Goal: Task Accomplishment & Management: Manage account settings

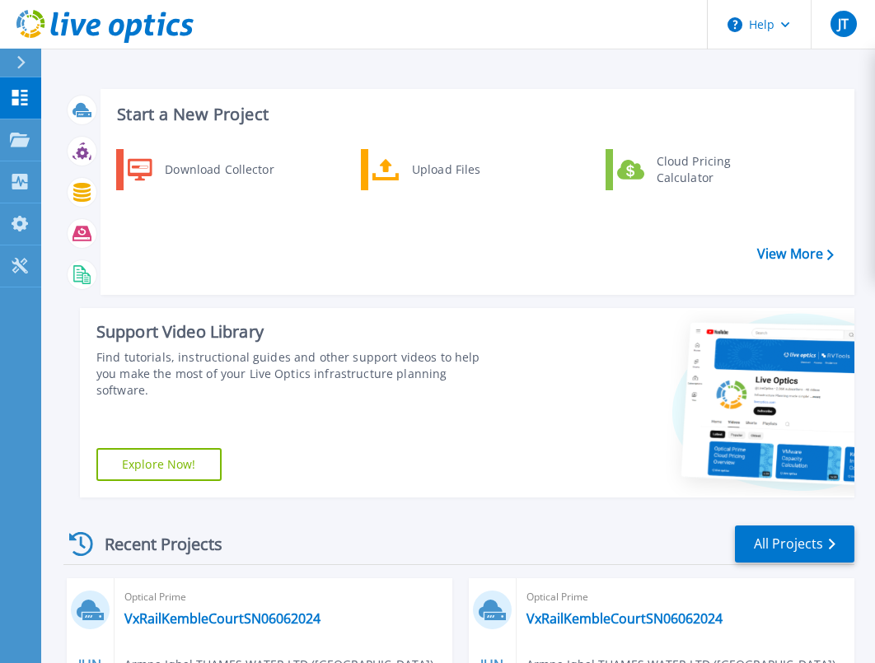
scroll to position [470, 0]
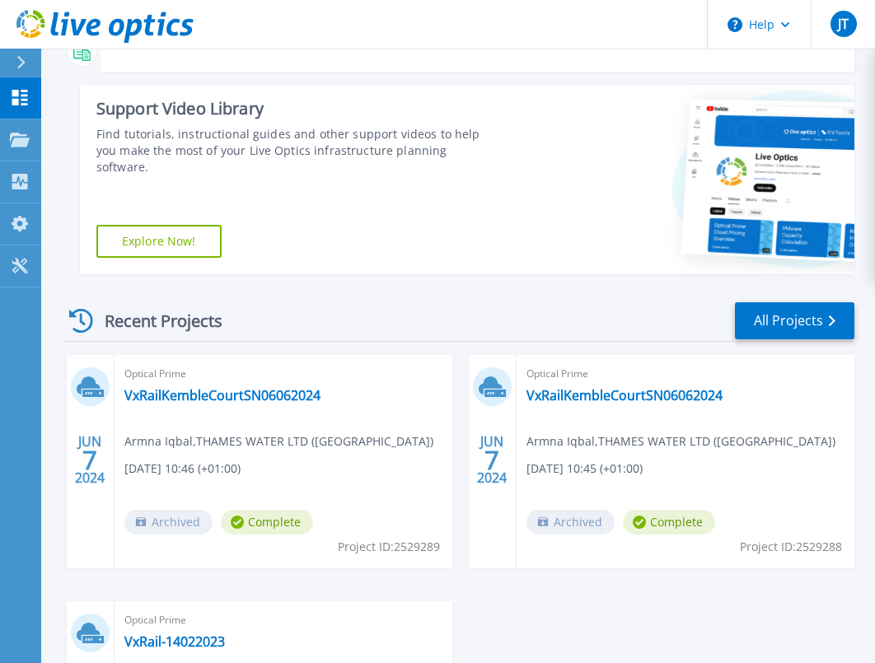
scroll to position [141, 0]
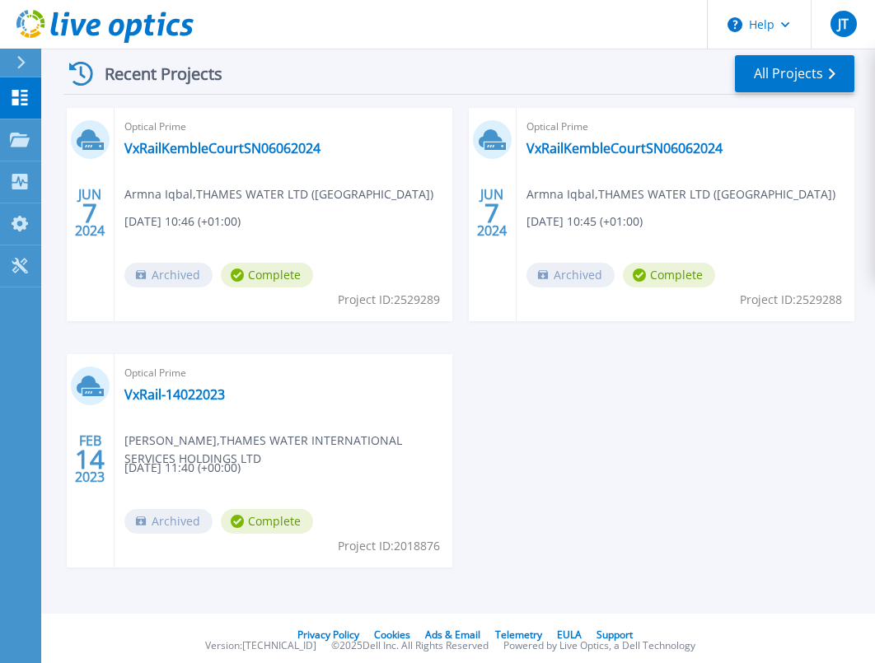
scroll to position [306, 0]
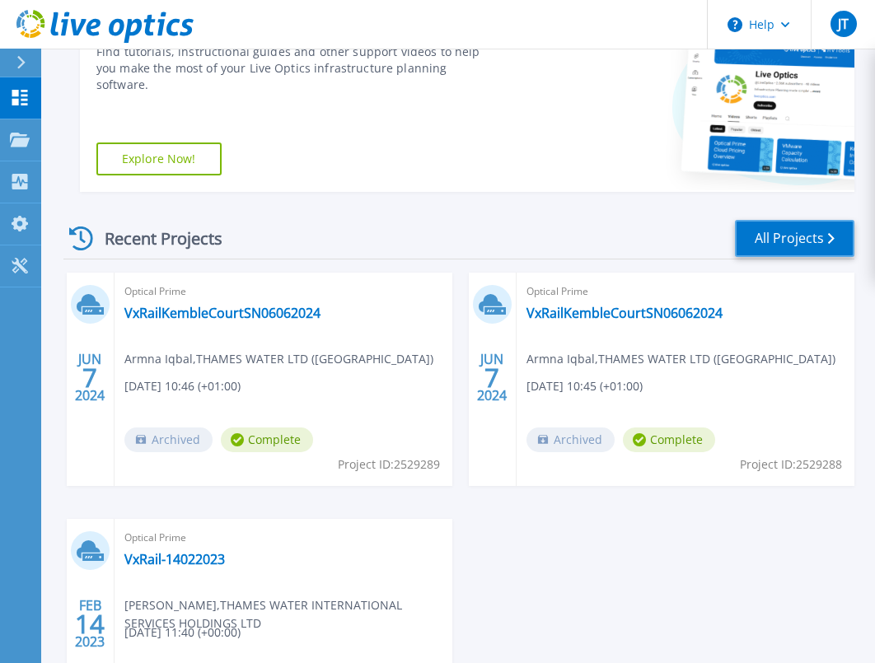
click at [783, 242] on link "All Projects" at bounding box center [794, 238] width 119 height 37
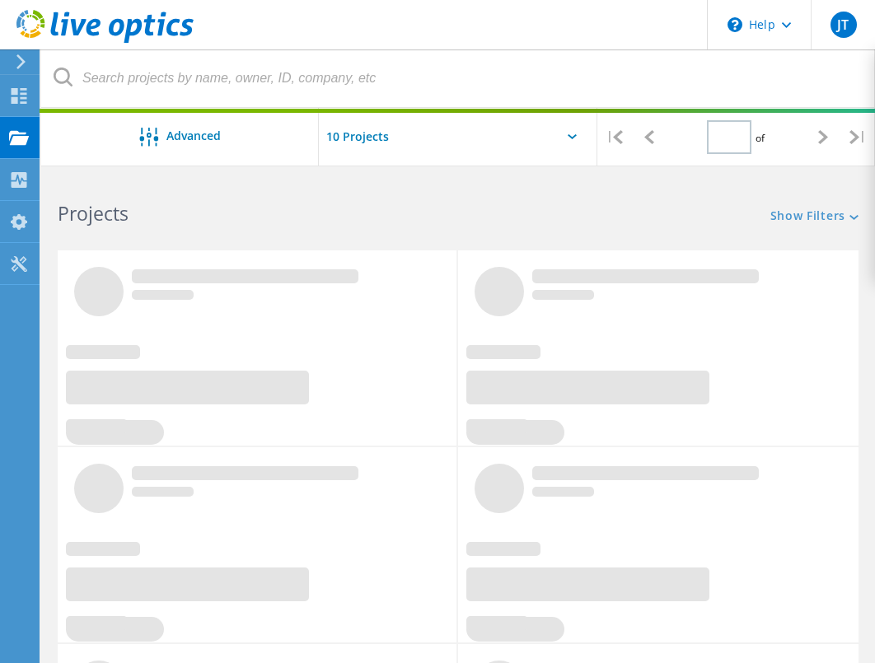
type input "1"
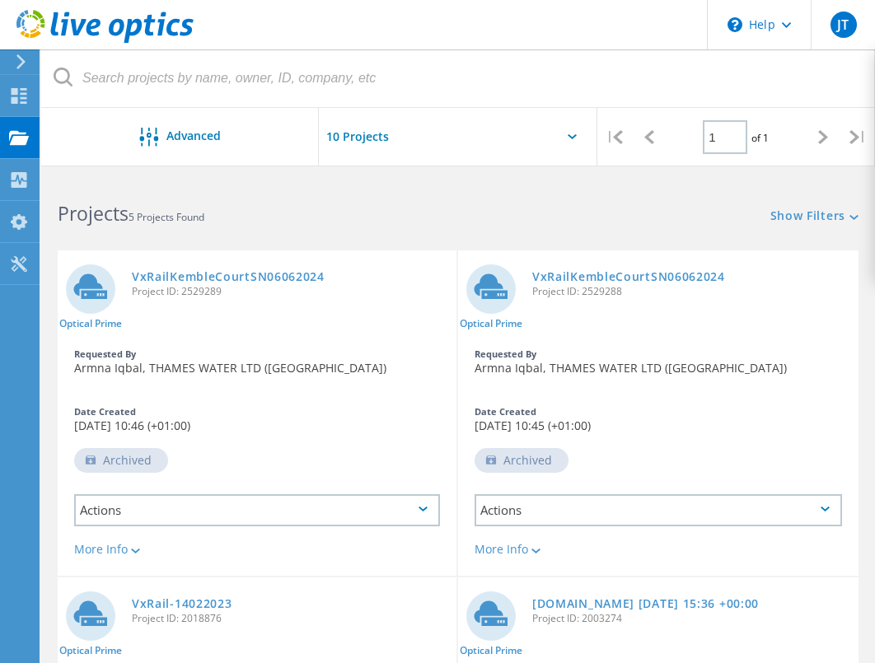
click at [440, 222] on h2 "Projects 5 Projects Found" at bounding box center [250, 213] width 384 height 27
click at [368, 138] on input "text" at bounding box center [401, 137] width 165 height 58
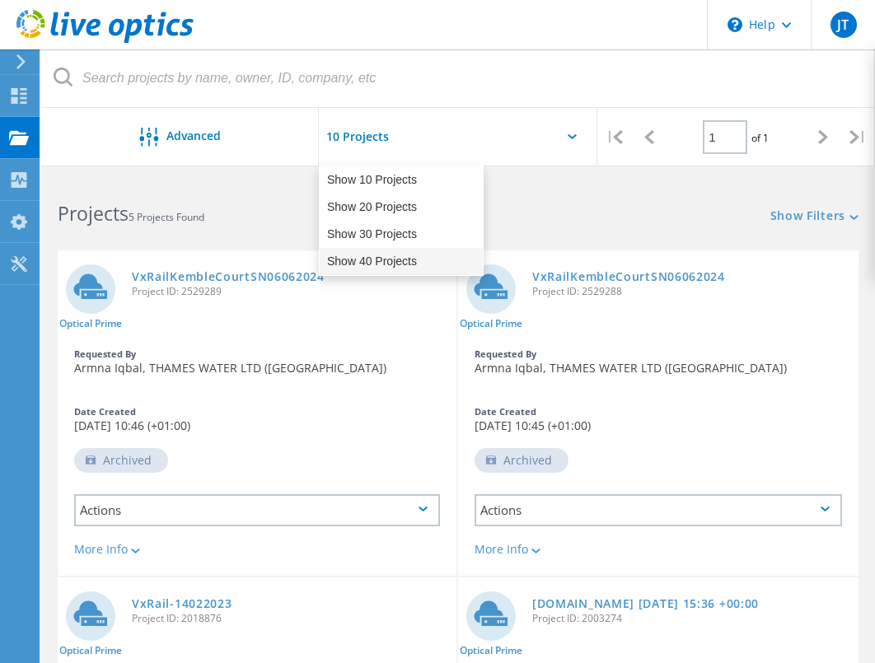
click at [384, 260] on div "Show 40 Projects" at bounding box center [401, 261] width 163 height 27
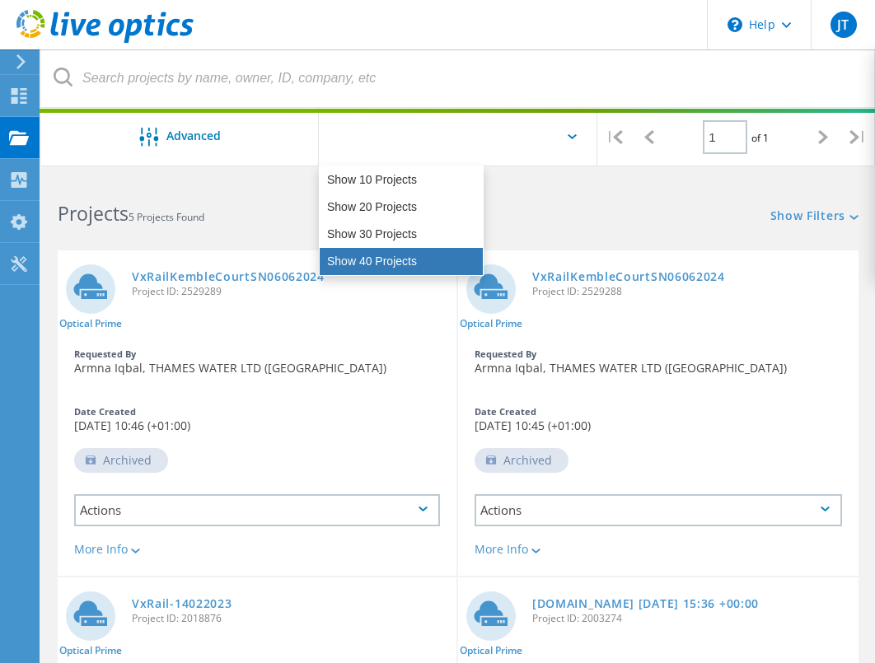
type input "Show 40 Projects"
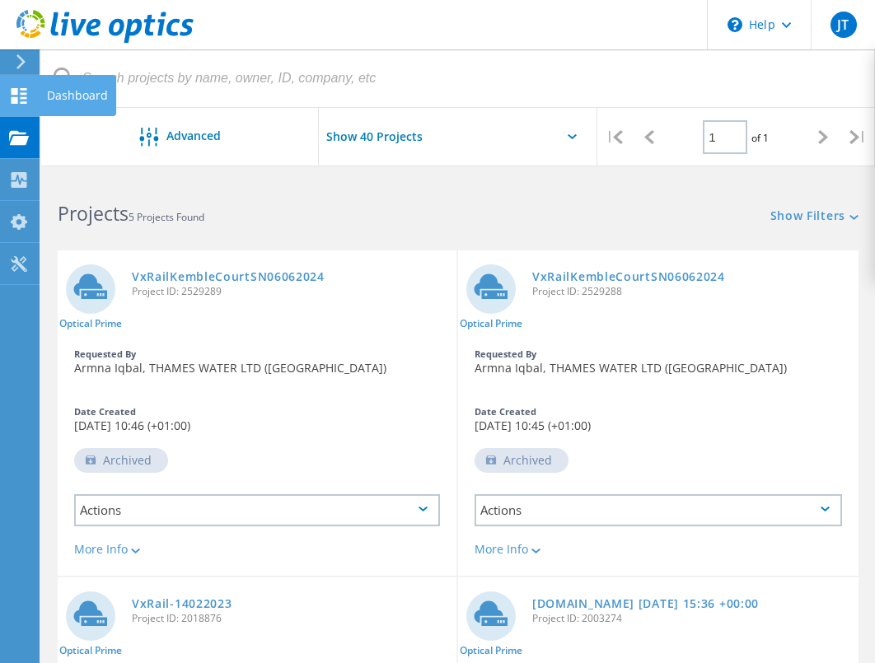
click at [25, 92] on use at bounding box center [20, 96] width 16 height 16
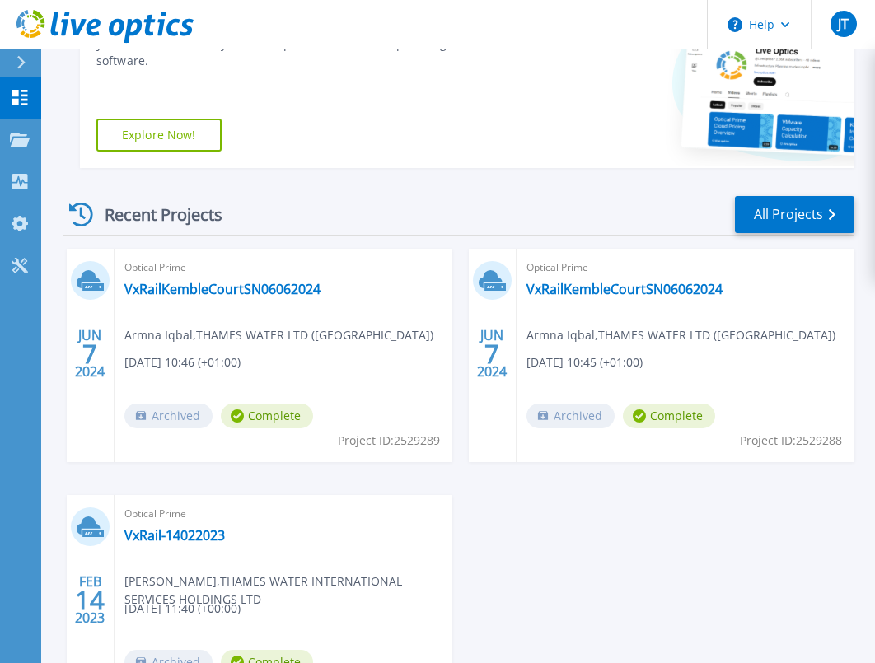
scroll to position [470, 0]
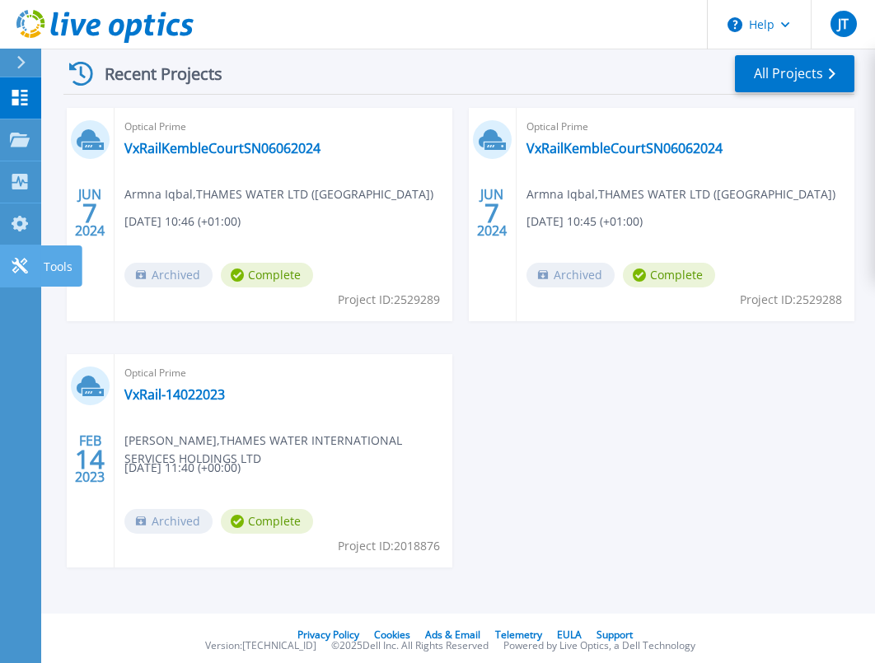
click at [22, 270] on icon at bounding box center [20, 266] width 16 height 16
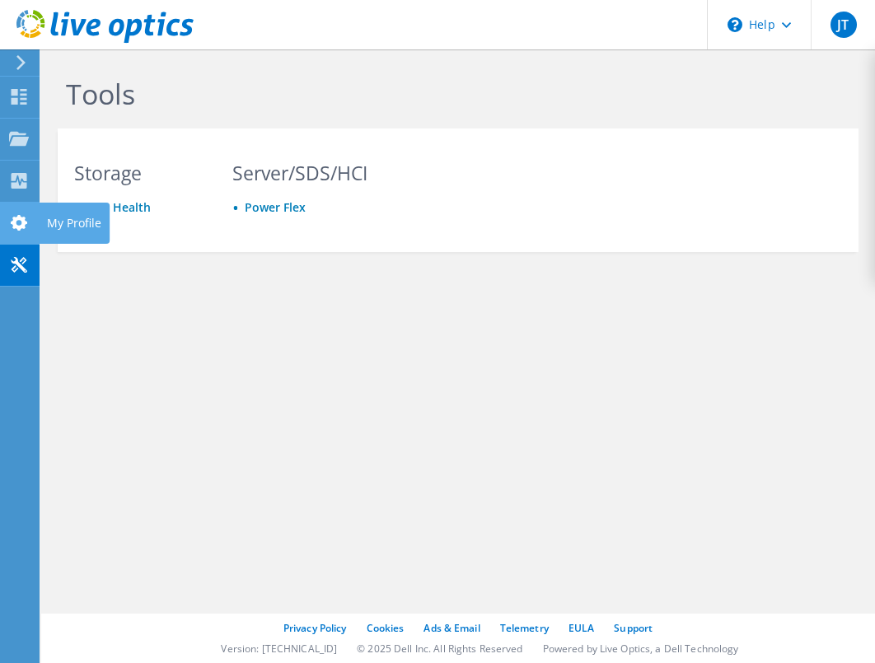
click at [25, 232] on div at bounding box center [19, 225] width 20 height 18
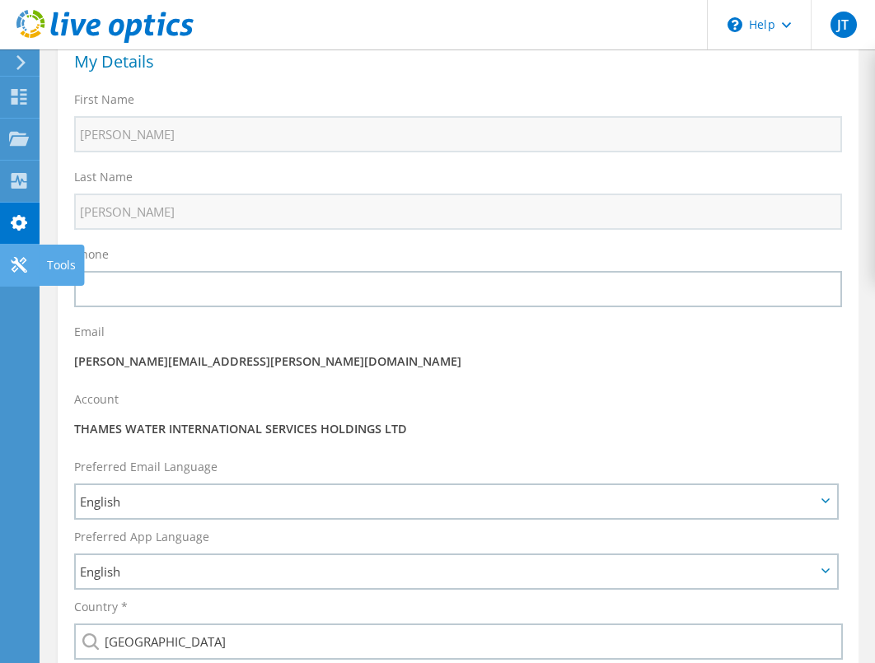
scroll to position [21, 0]
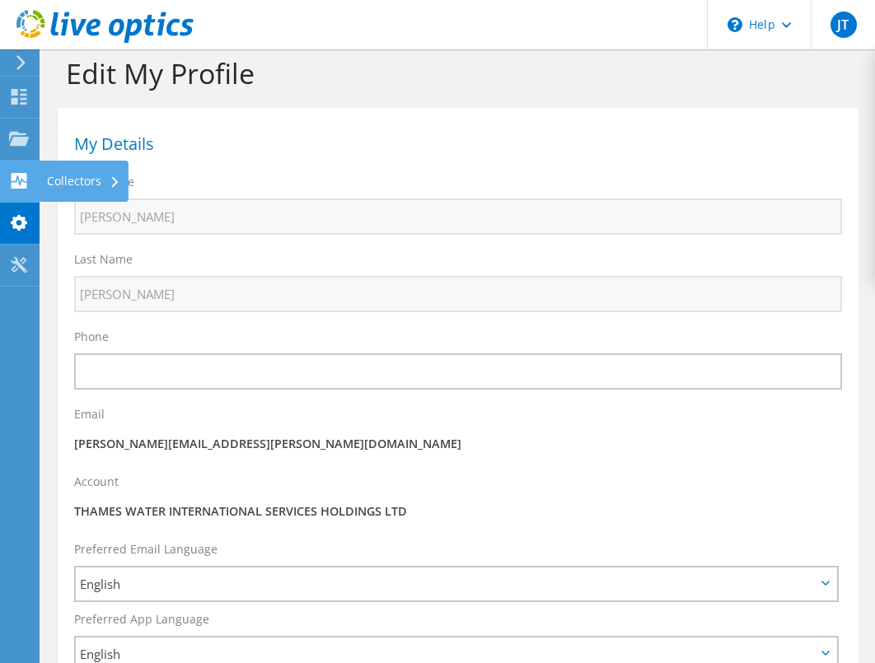
click at [16, 178] on use at bounding box center [20, 181] width 16 height 16
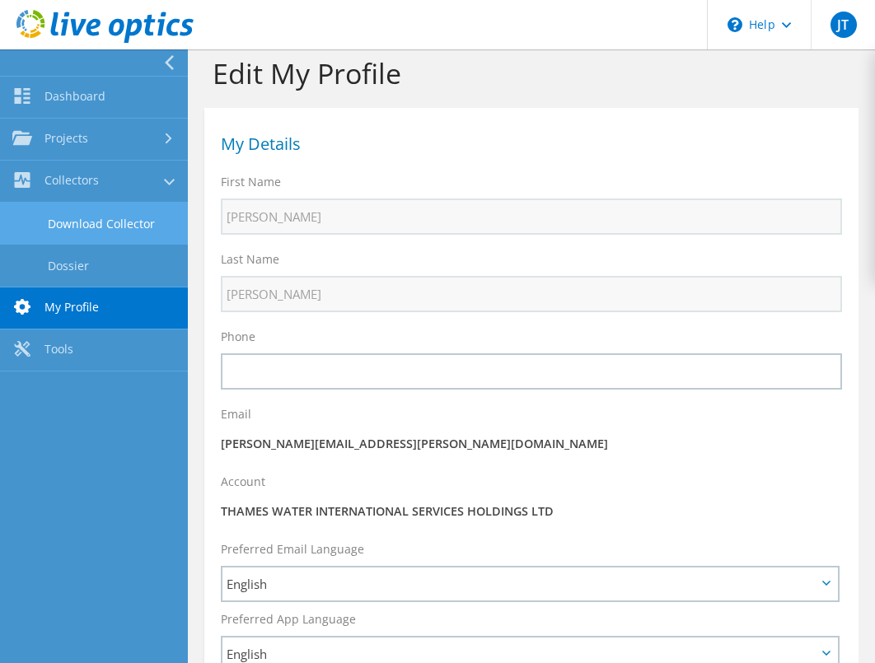
click at [73, 212] on link "Download Collector" at bounding box center [94, 224] width 188 height 42
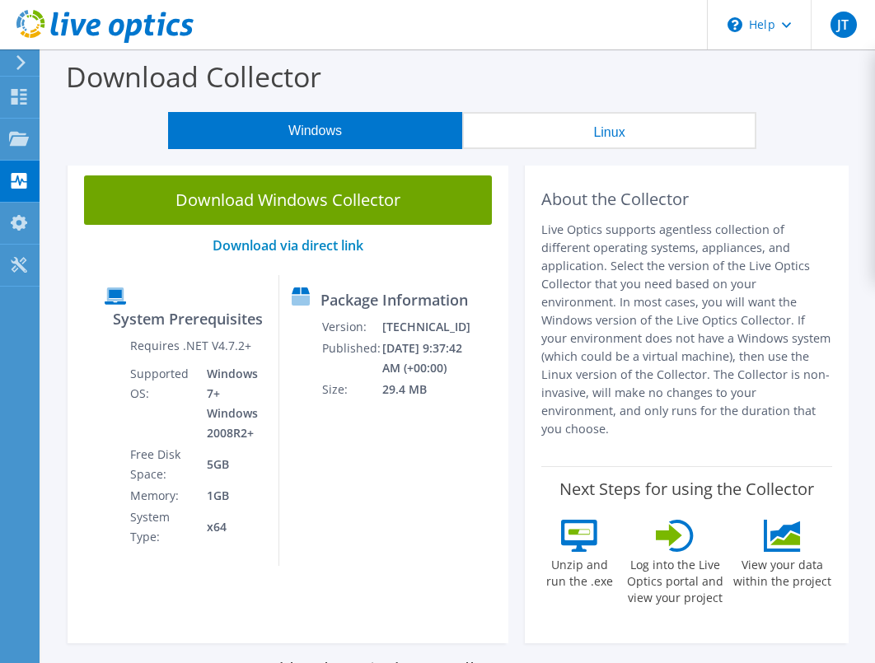
drag, startPoint x: 494, startPoint y: 546, endPoint x: 465, endPoint y: 239, distance: 308.7
click at [624, 143] on button "Linux" at bounding box center [609, 130] width 294 height 37
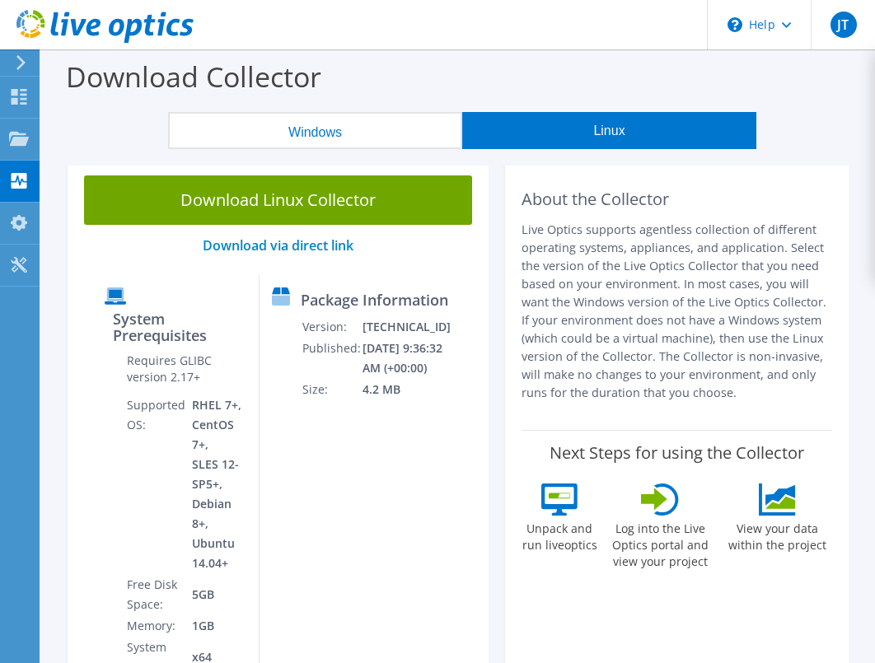
click at [384, 125] on button "Windows" at bounding box center [315, 130] width 294 height 37
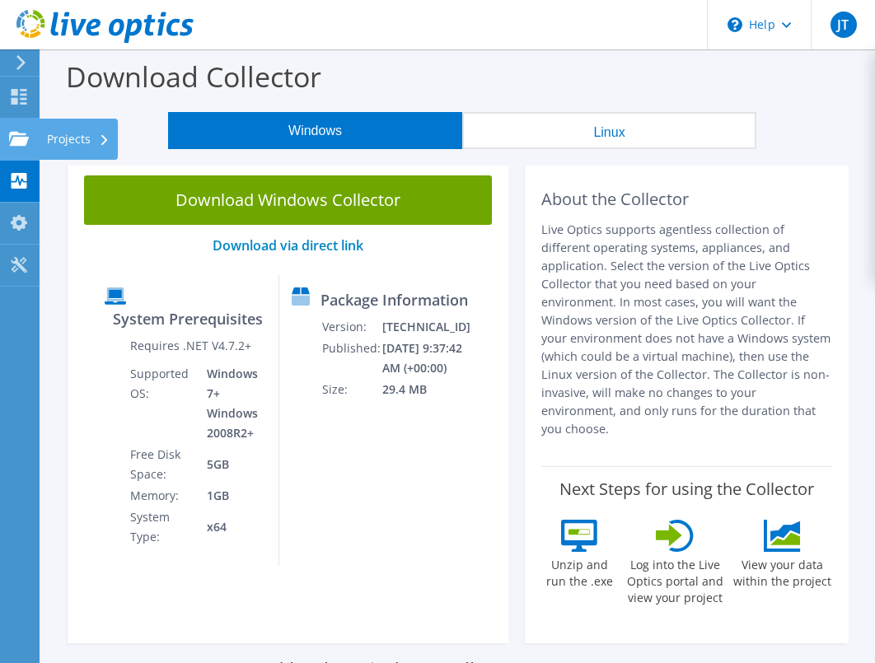
click at [25, 140] on use at bounding box center [19, 138] width 20 height 14
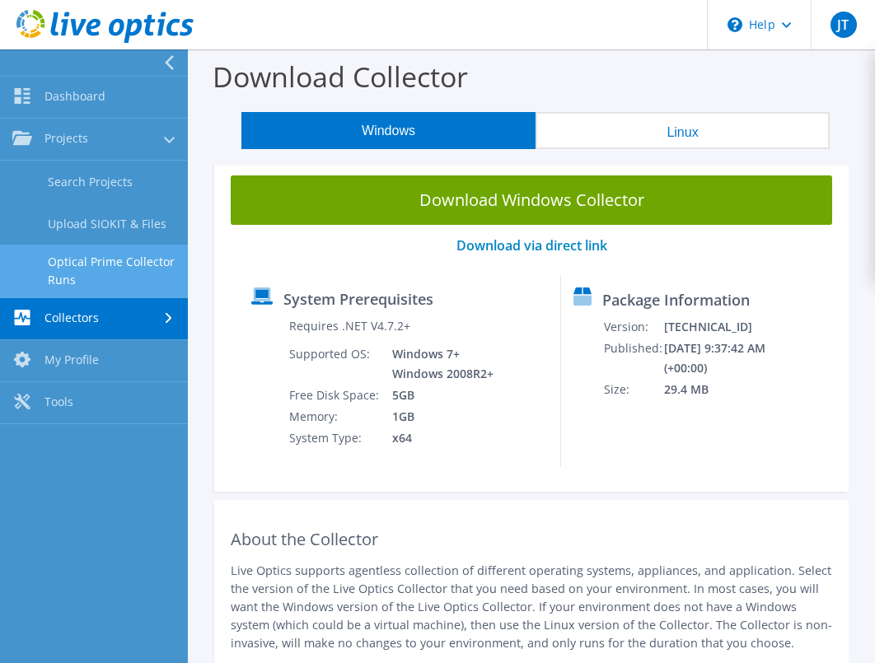
click at [91, 269] on link "Optical Prime Collector Runs" at bounding box center [94, 271] width 188 height 53
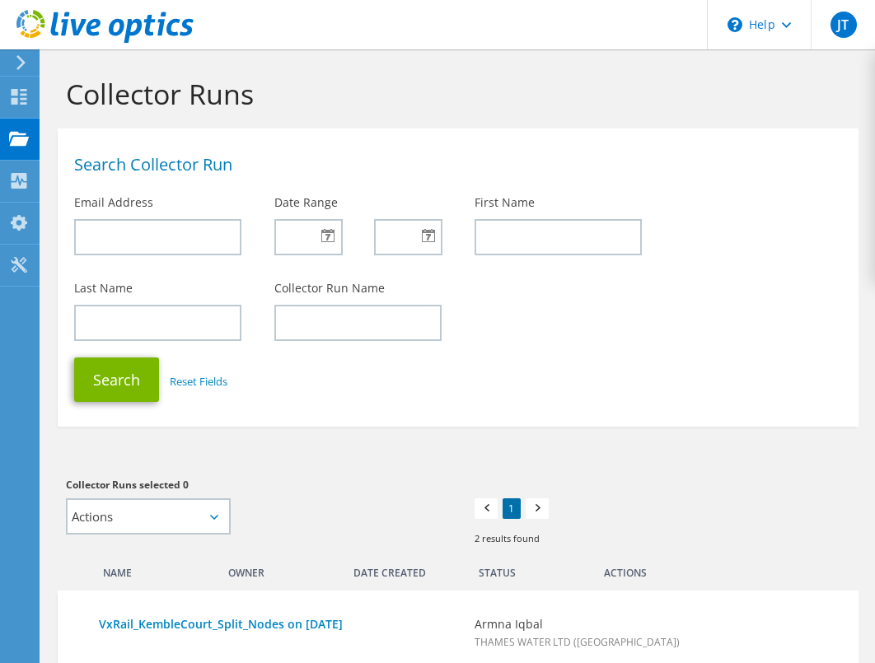
scroll to position [373, 0]
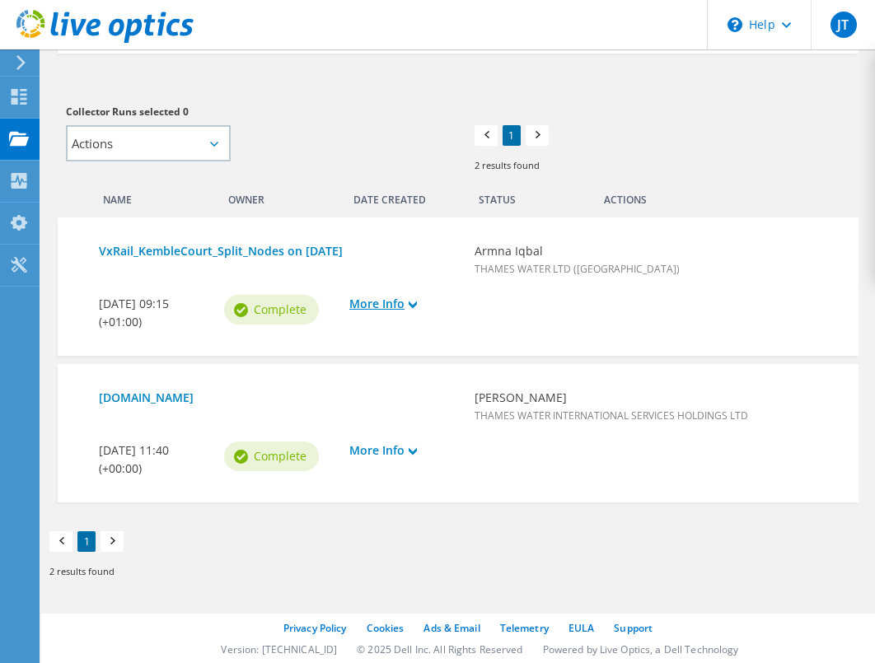
click at [388, 311] on link "More Info" at bounding box center [403, 304] width 109 height 18
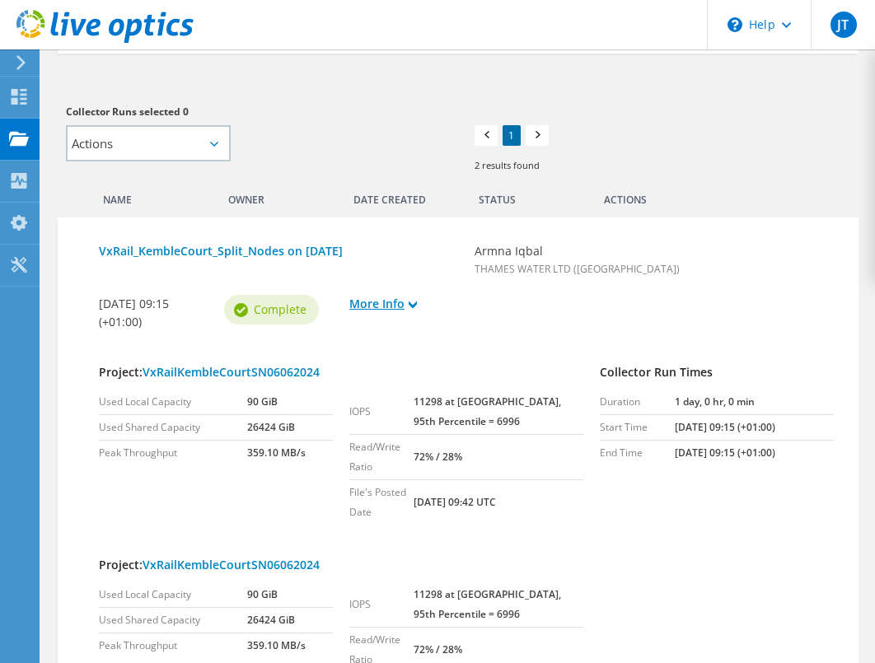
click at [388, 309] on link "More Info" at bounding box center [403, 304] width 109 height 18
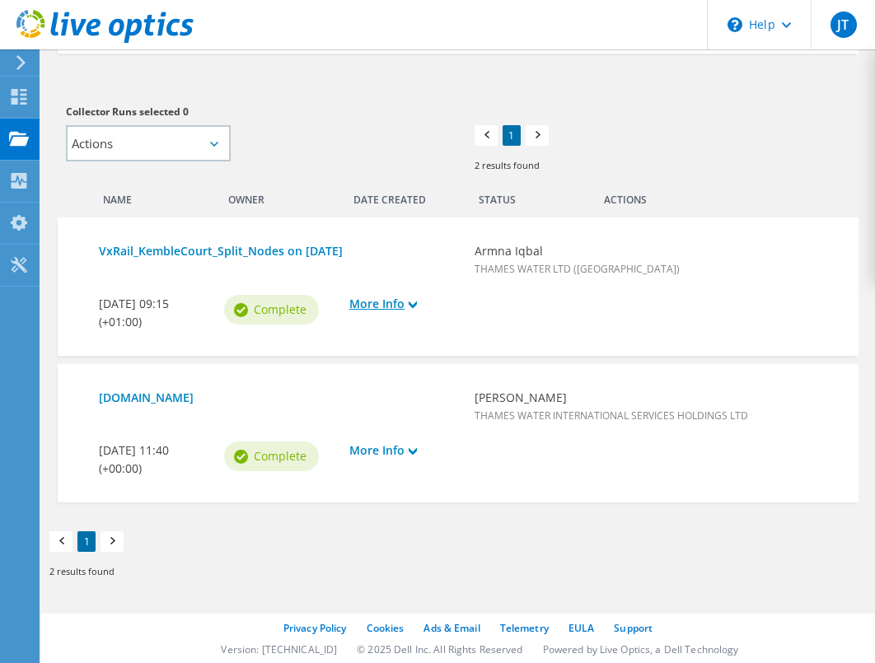
click at [388, 309] on link "More Info" at bounding box center [403, 304] width 109 height 18
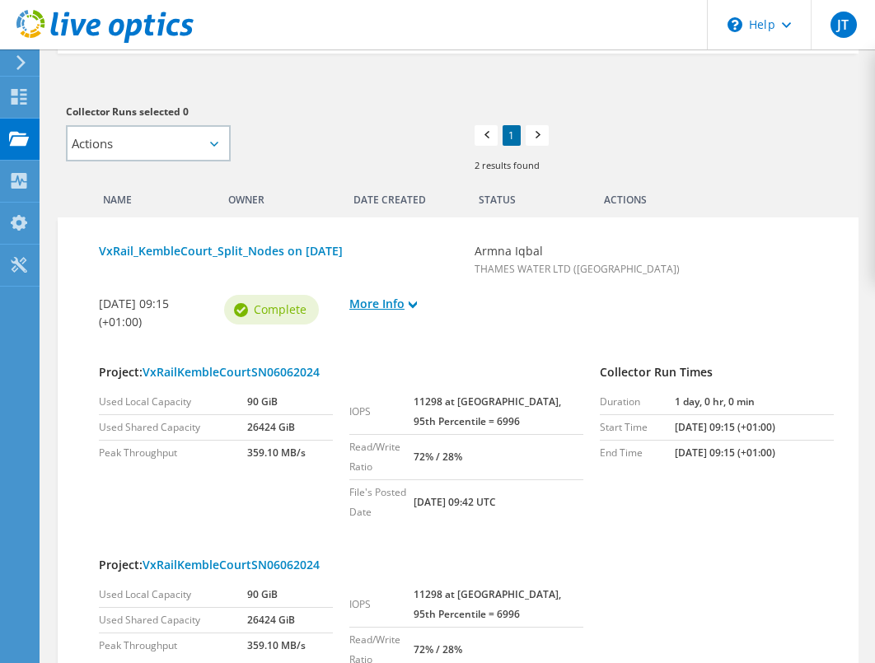
click at [388, 309] on link "More Info" at bounding box center [403, 304] width 109 height 18
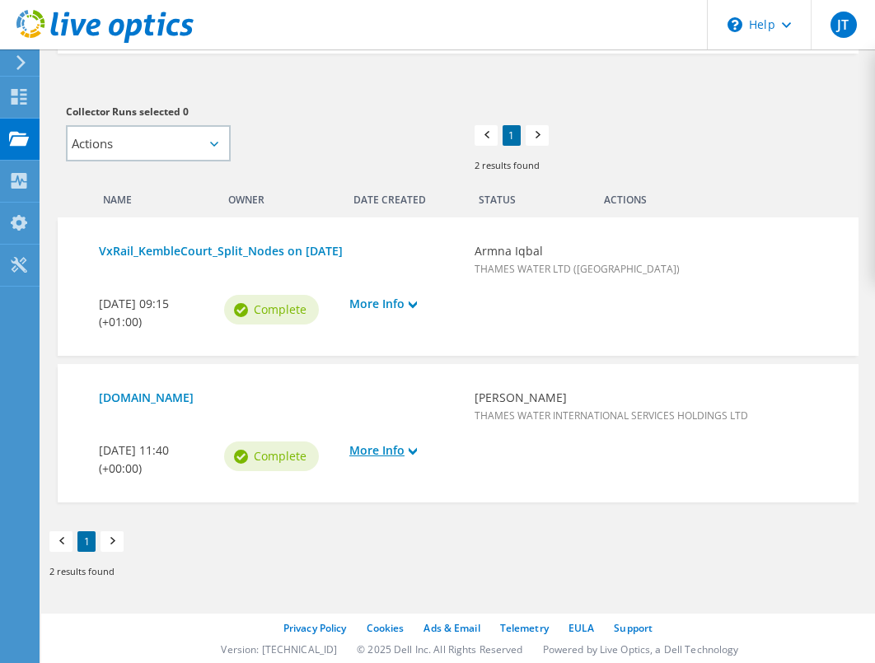
click at [384, 454] on link "More Info" at bounding box center [403, 451] width 109 height 18
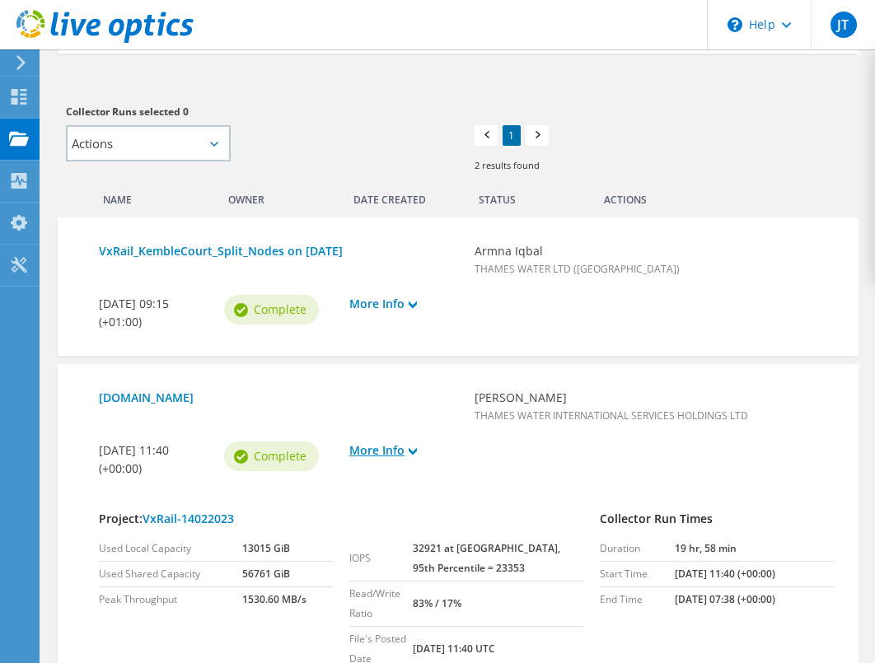
click at [384, 451] on link "More Info" at bounding box center [403, 451] width 109 height 18
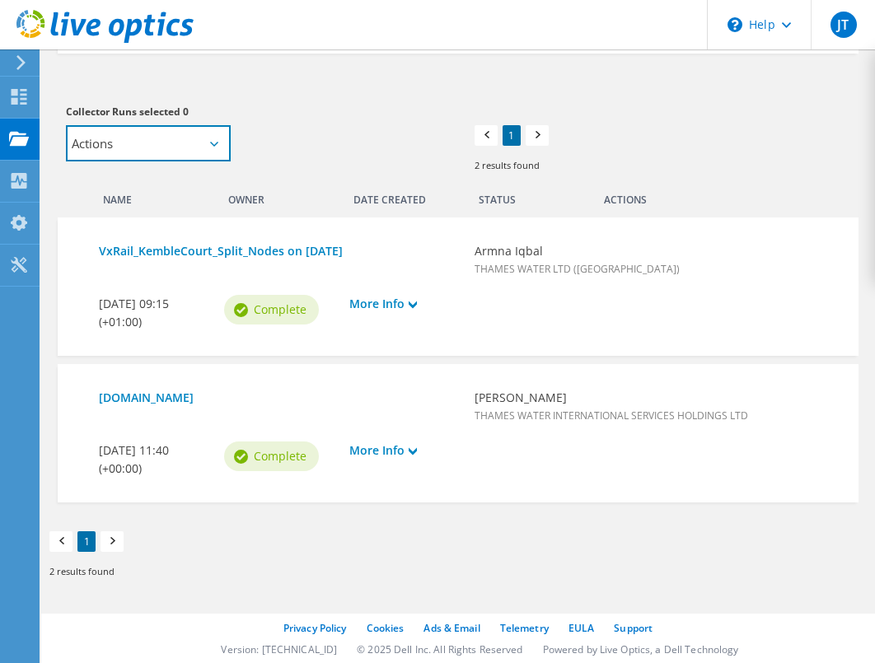
click at [176, 144] on select "Actions Add to new project Add to existing project" at bounding box center [148, 143] width 165 height 36
select select "new_proj"
click at [66, 125] on select "Actions Add to new project Add to existing project" at bounding box center [148, 143] width 165 height 36
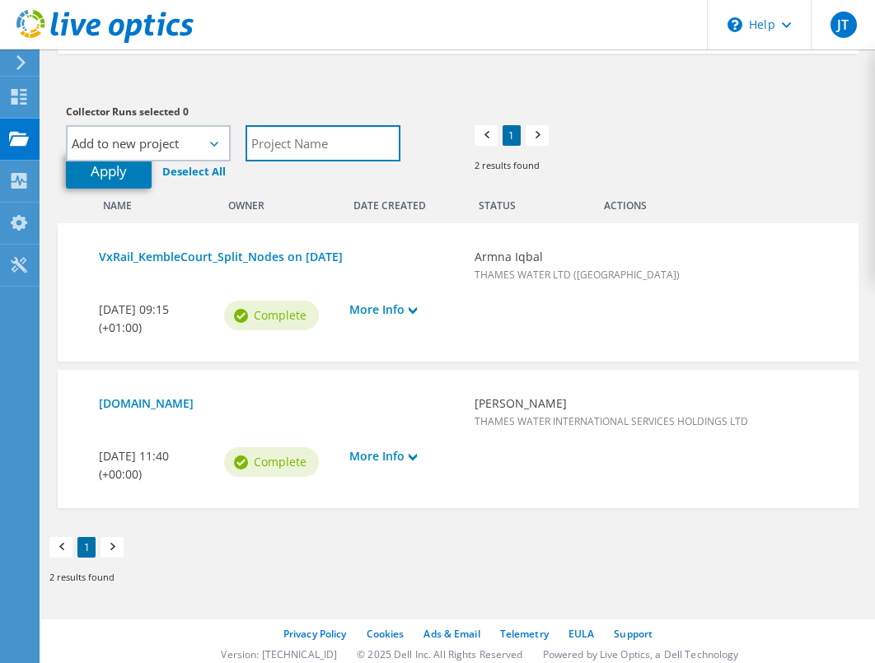
click at [293, 149] on input "text" at bounding box center [323, 143] width 155 height 36
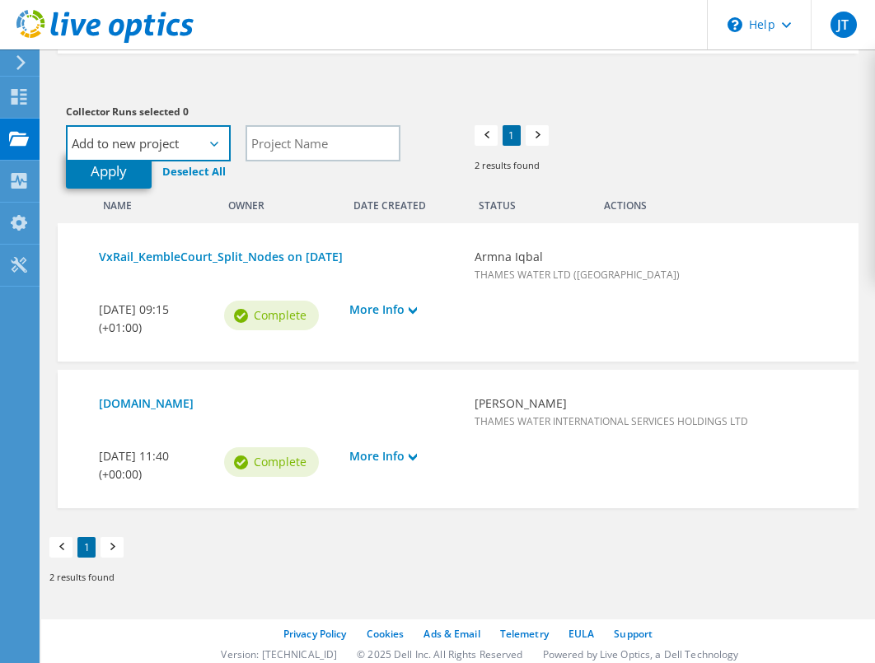
click at [203, 152] on select "Actions Add to new project Add to existing project" at bounding box center [148, 143] width 165 height 36
click at [400, 195] on div "Date Created" at bounding box center [403, 202] width 125 height 26
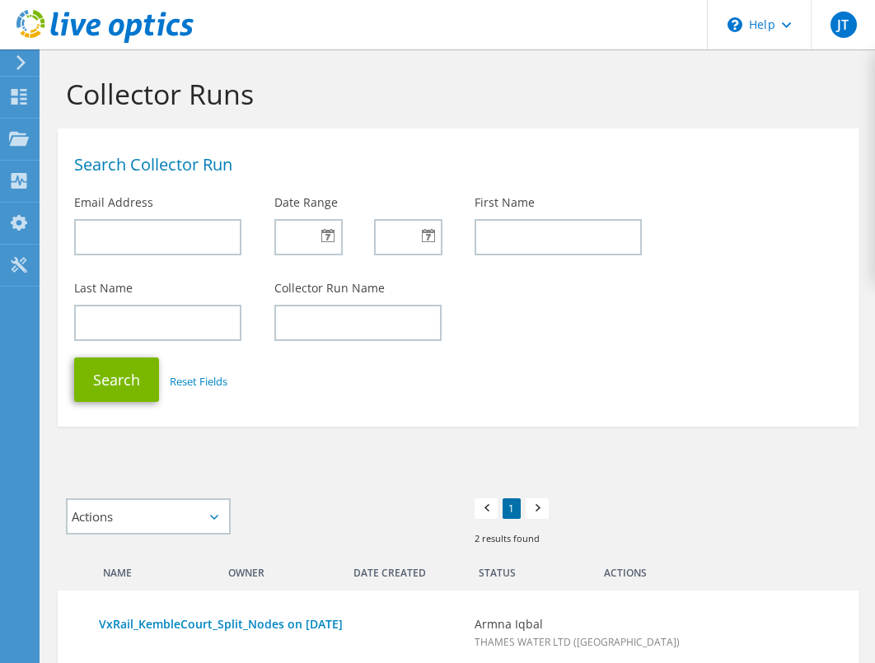
scroll to position [361, 0]
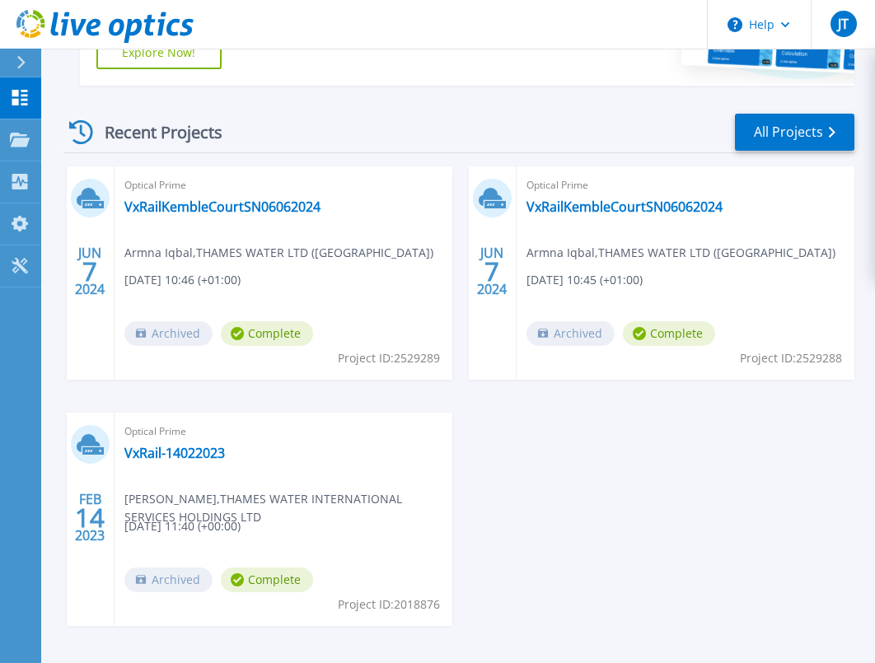
scroll to position [470, 0]
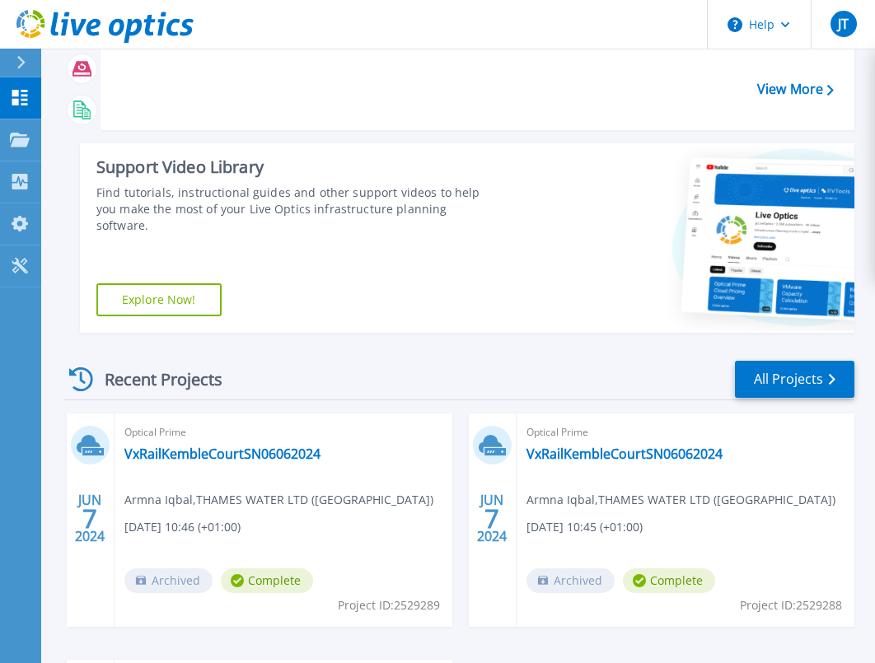
scroll to position [470, 0]
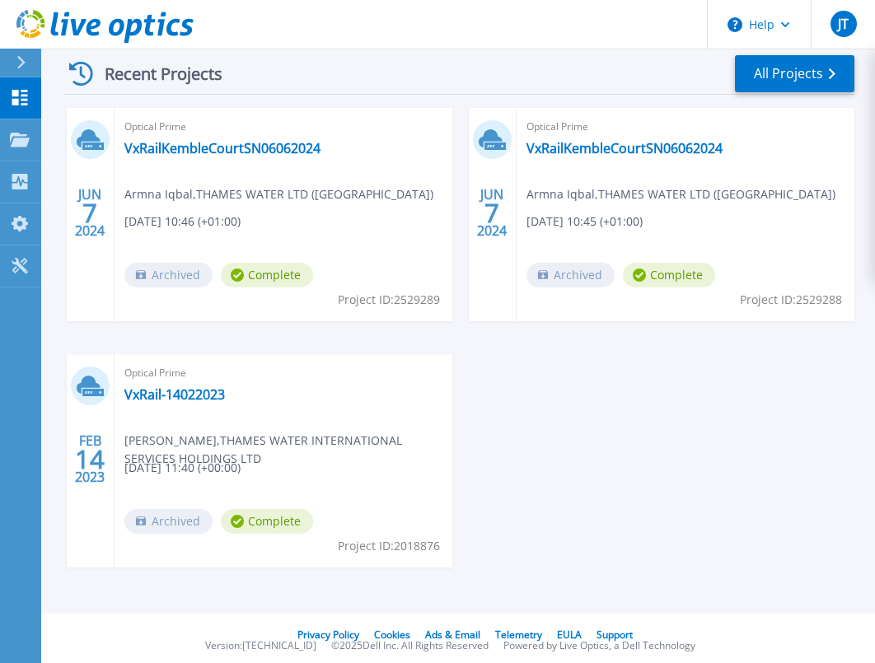
click at [397, 432] on span "[PERSON_NAME] , THAMES WATER INTERNATIONAL SERVICES HOLDINGS LTD" at bounding box center [288, 450] width 328 height 36
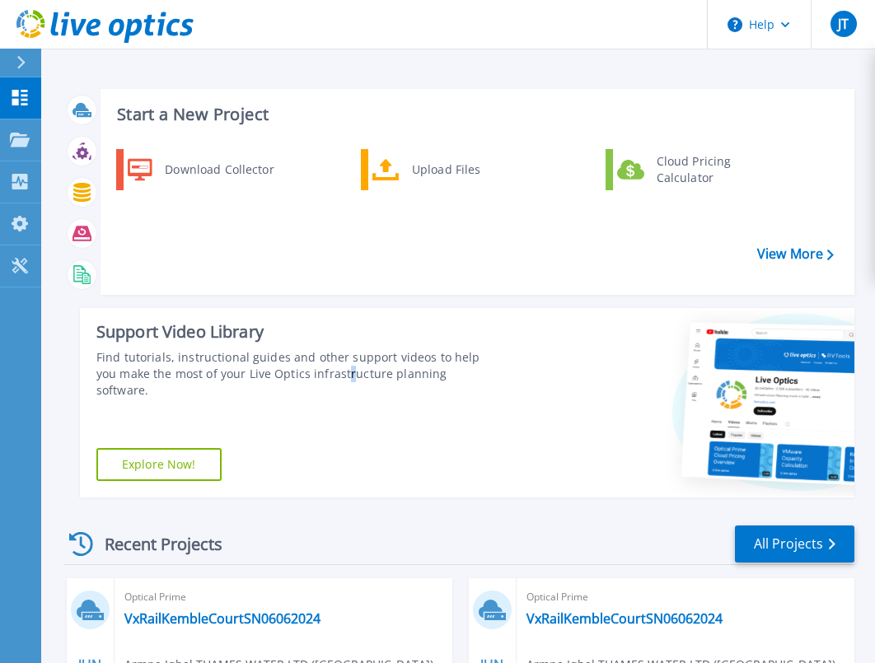
click at [325, 461] on div "Support Video Library Find tutorials, instructional guides and other support vi…" at bounding box center [288, 403] width 416 height 190
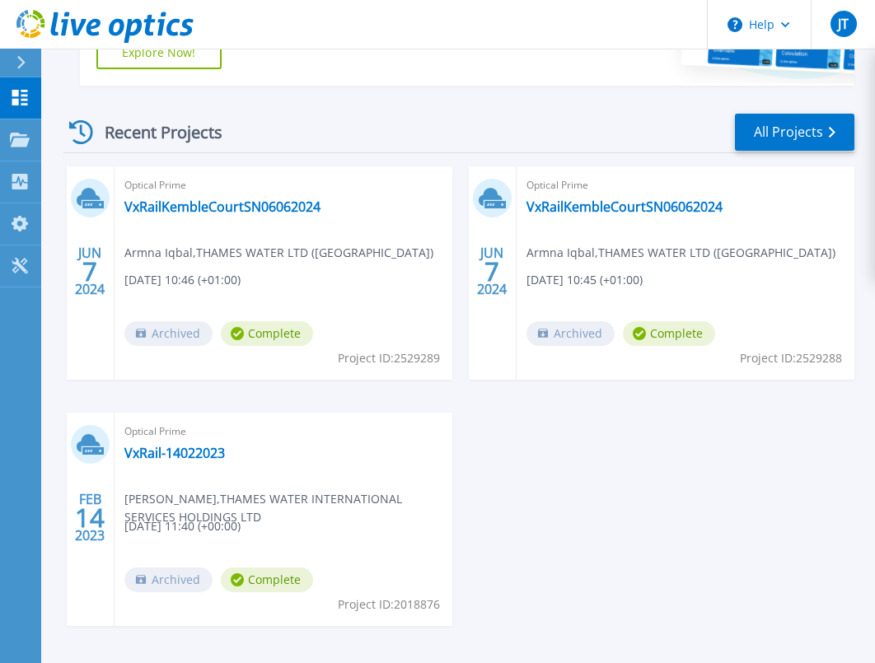
scroll to position [470, 0]
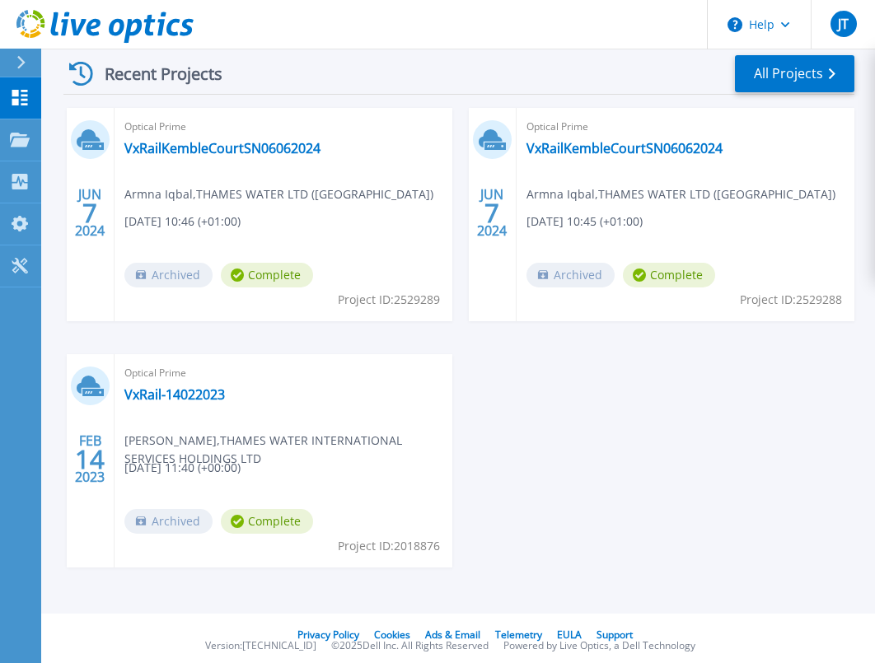
click at [408, 579] on div "[DATE] Optical Prime VxRailKembleCourtSN06062024 Armna Iqbal , THAMES WATER LTD…" at bounding box center [452, 354] width 804 height 493
